Goal: Complete application form

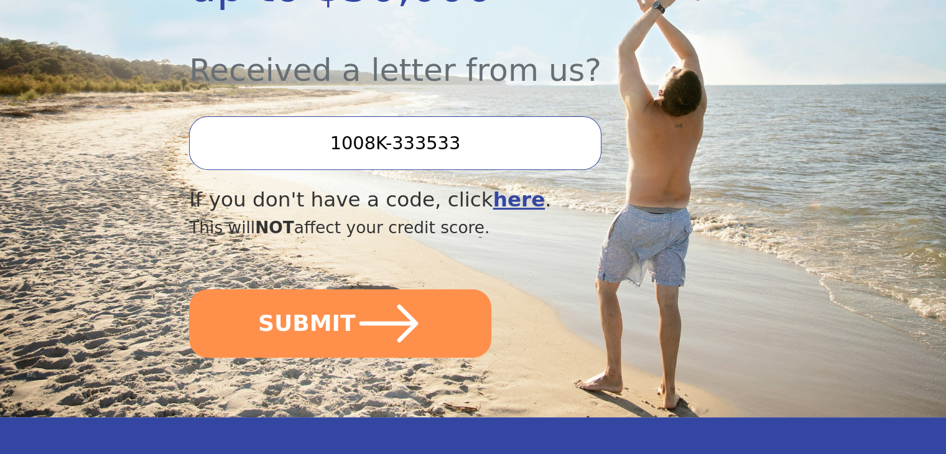
scroll to position [448, 0]
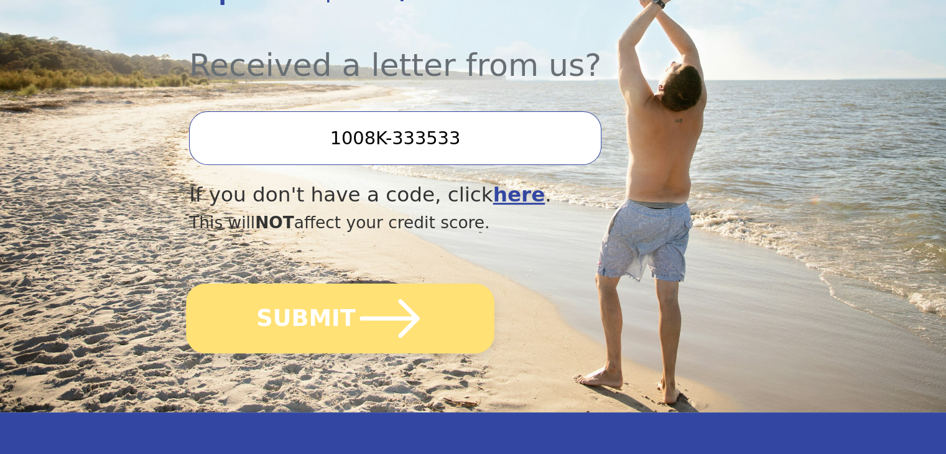
click at [320, 284] on button "SUBMIT" at bounding box center [340, 319] width 309 height 70
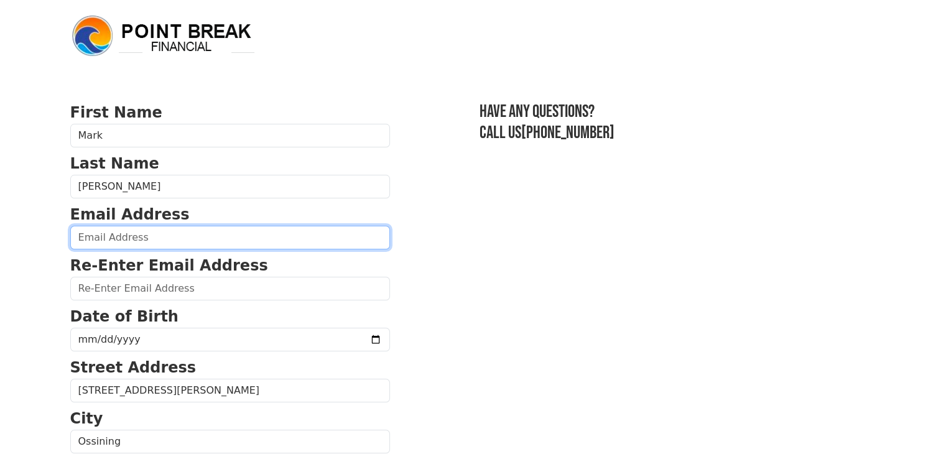
click at [210, 233] on input "email" at bounding box center [230, 238] width 320 height 24
type input "troy0822@verizon.net"
type input "(914) 582-0193"
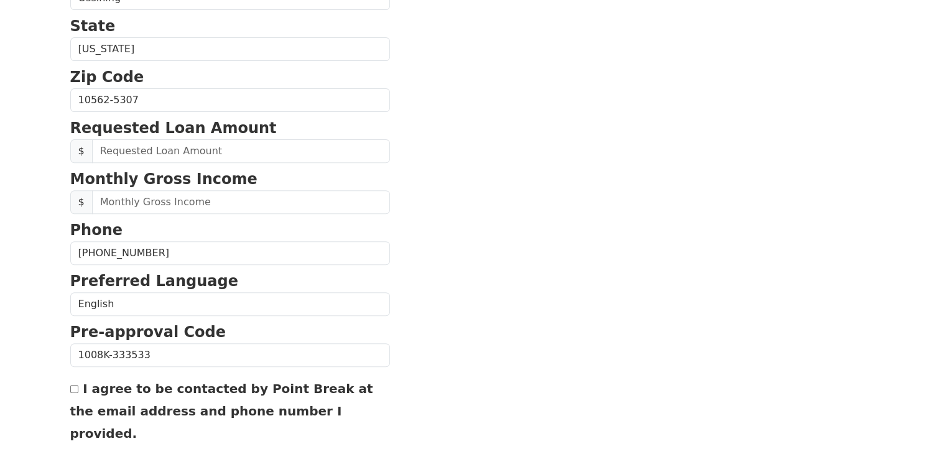
scroll to position [467, 0]
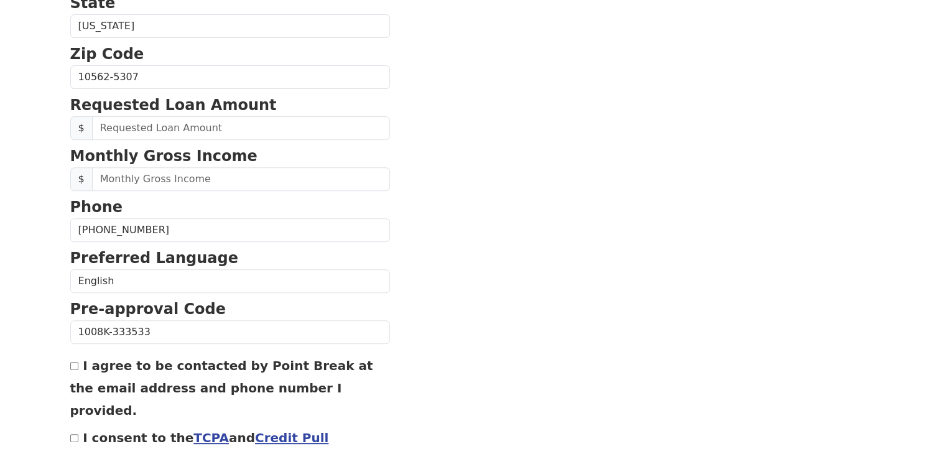
click at [426, 142] on section "First Name Mark Last Name Halpern Email Address troy0822@verizon.net Re-Enter E…" at bounding box center [473, 78] width 806 height 887
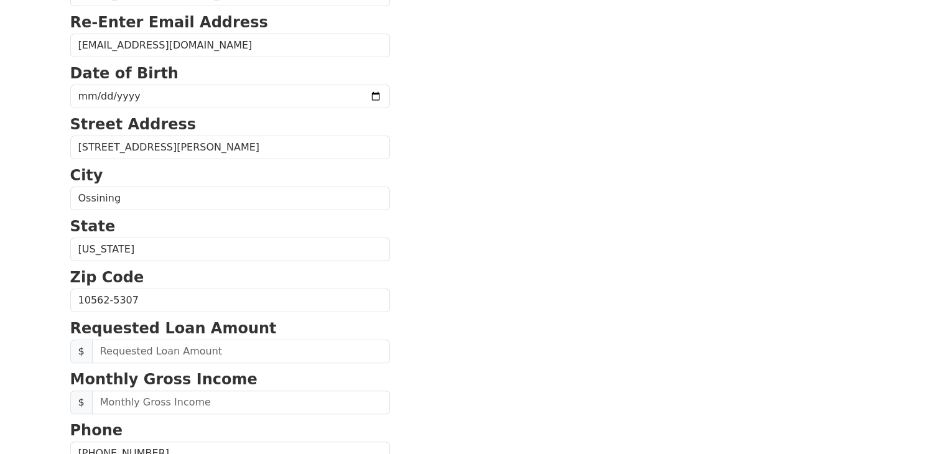
scroll to position [243, 0]
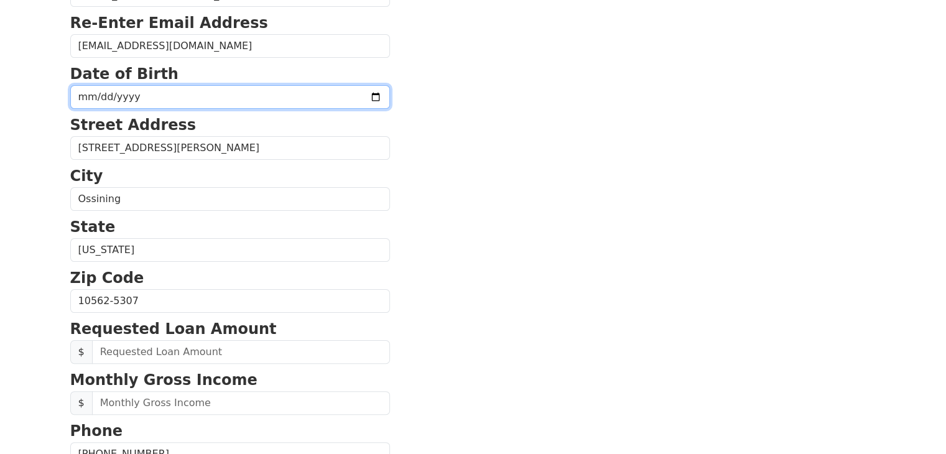
click at [205, 95] on input "date" at bounding box center [230, 97] width 320 height 24
type input "1978-05-26"
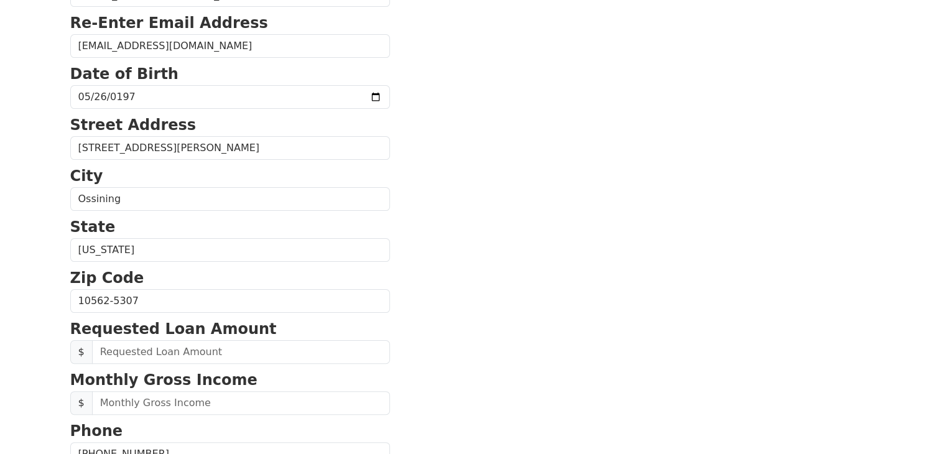
click at [470, 190] on section "First Name Mark Last Name Halpern Email Address troy0822@verizon.net Re-Enter E…" at bounding box center [473, 302] width 806 height 887
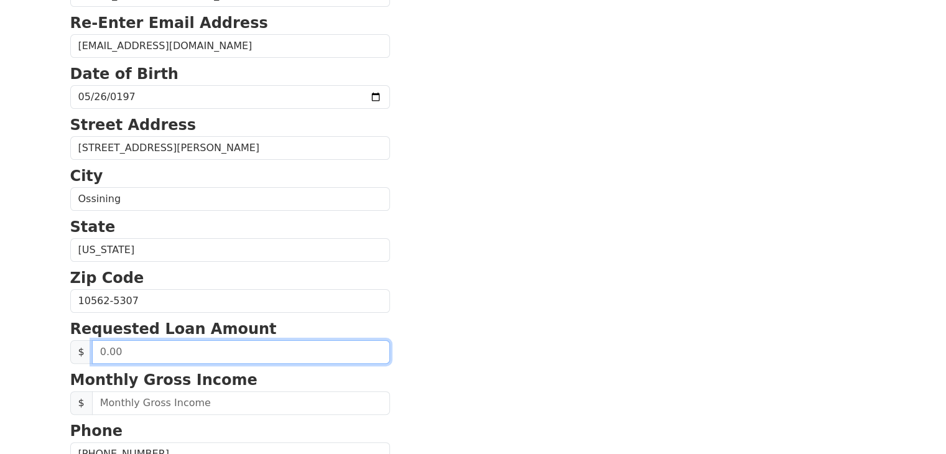
click at [236, 340] on input "text" at bounding box center [241, 352] width 298 height 24
type input "1.00"
type input "25,000.00"
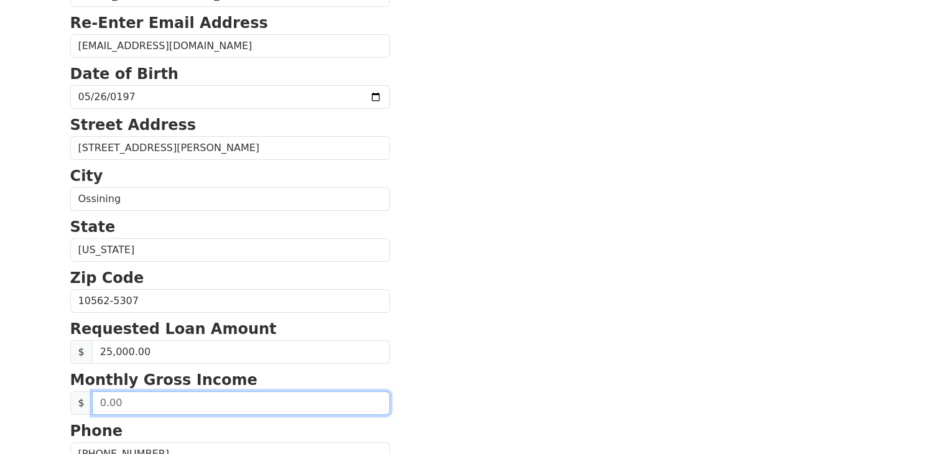
click at [266, 400] on input "text" at bounding box center [241, 403] width 298 height 24
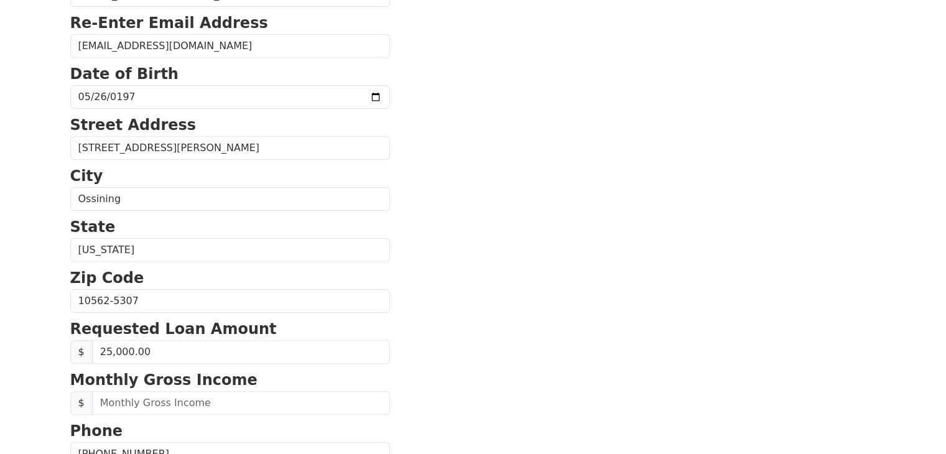
click at [530, 328] on section "First Name Mark Last Name Halpern Email Address troy0822@verizon.net Re-Enter E…" at bounding box center [473, 302] width 806 height 887
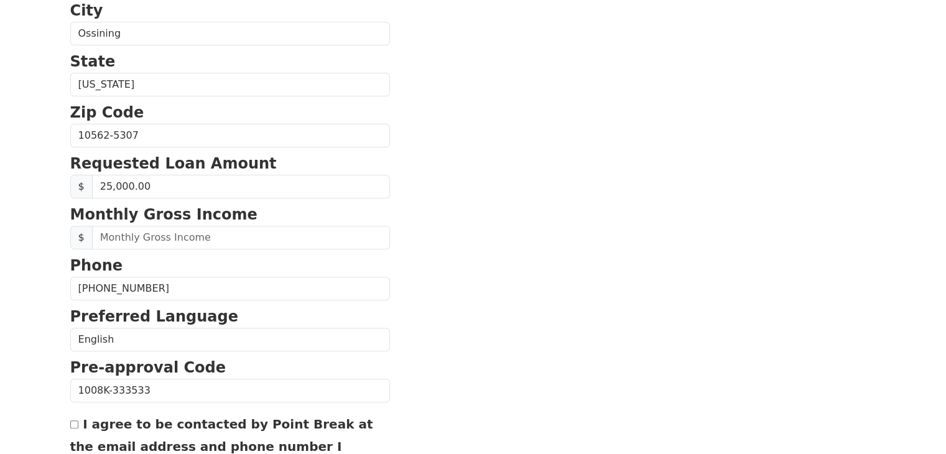
scroll to position [408, 0]
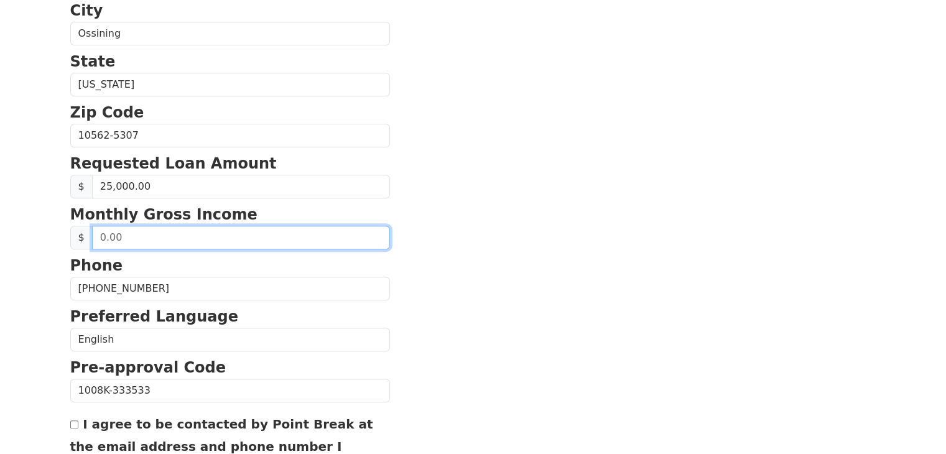
click at [165, 244] on input "text" at bounding box center [241, 238] width 298 height 24
type input "7,500.00"
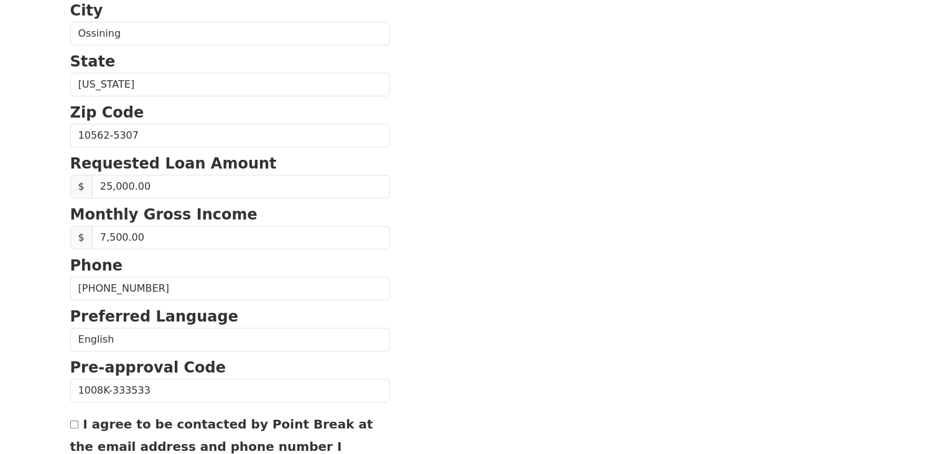
click at [435, 299] on section "First Name Mark Last Name Halpern Email Address troy0822@verizon.net Re-Enter E…" at bounding box center [473, 136] width 806 height 887
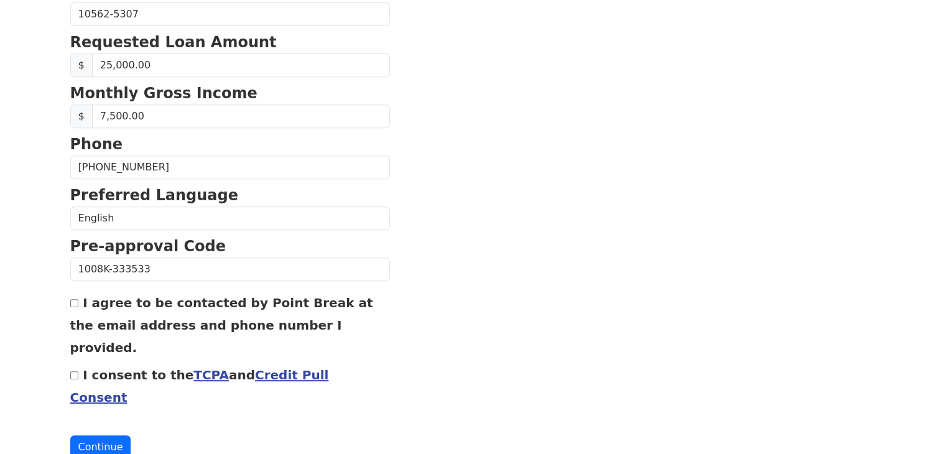
scroll to position [533, 0]
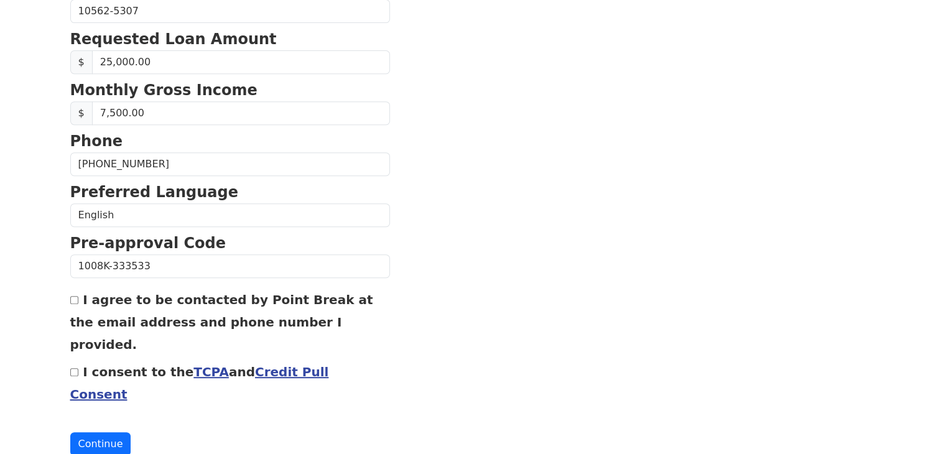
click at [77, 296] on input "I agree to be contacted by Point Break at the email address and phone number I …" at bounding box center [74, 300] width 8 height 8
checkbox input "true"
click at [70, 368] on input "I consent to the TCPA and Credit Pull Consent" at bounding box center [74, 372] width 8 height 8
checkbox input "true"
click at [97, 432] on button "Continue" at bounding box center [100, 444] width 61 height 24
